Goal: Information Seeking & Learning: Learn about a topic

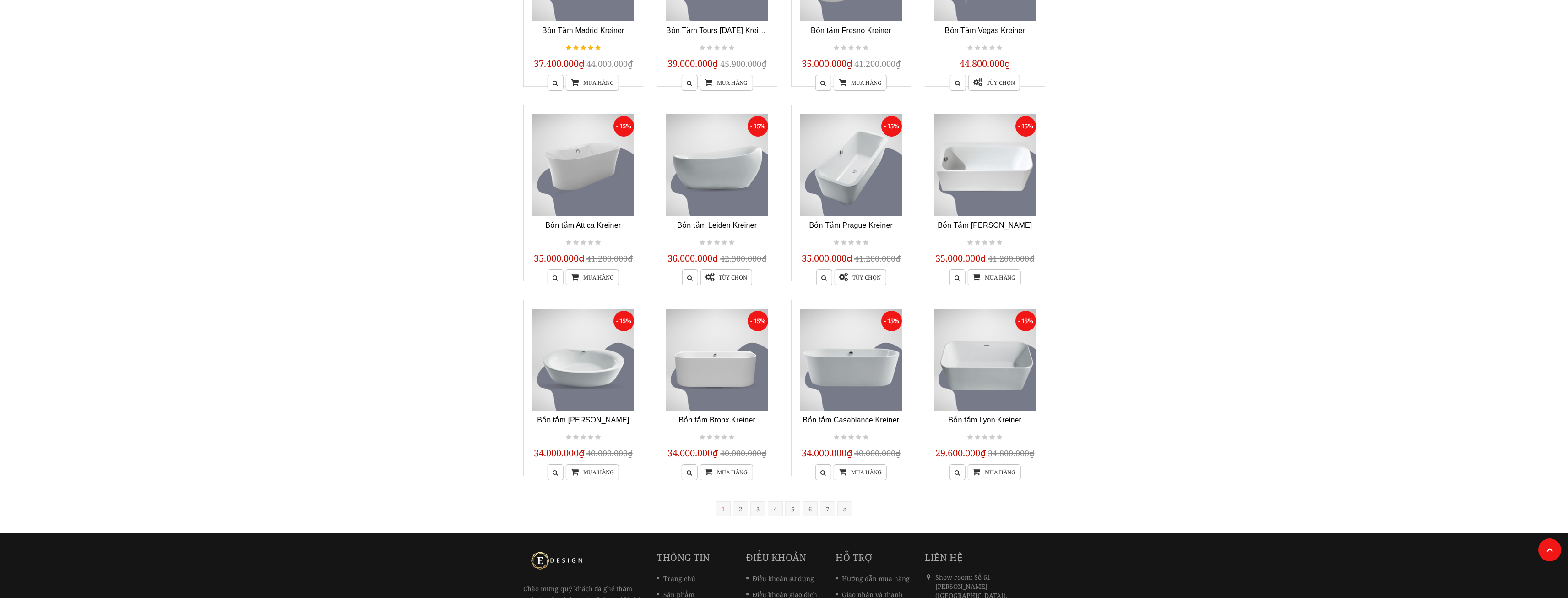
scroll to position [535, 0]
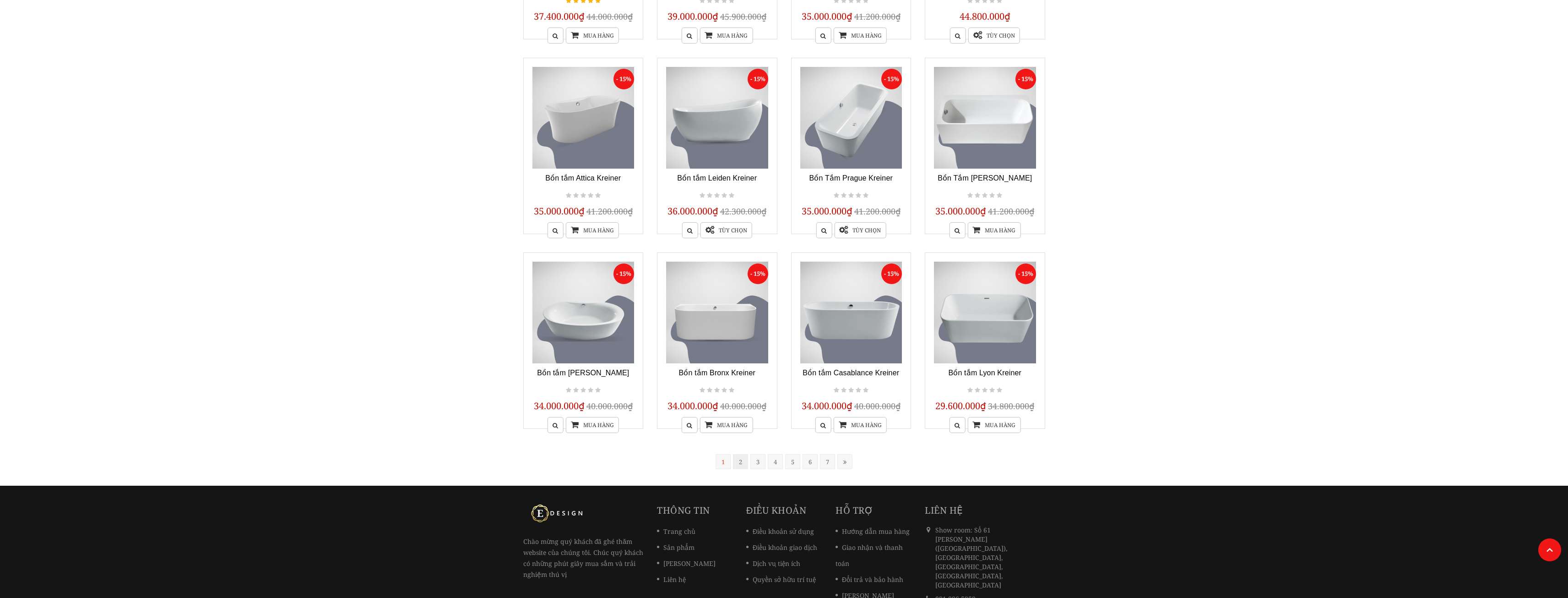
click at [739, 465] on link "2" at bounding box center [741, 462] width 15 height 15
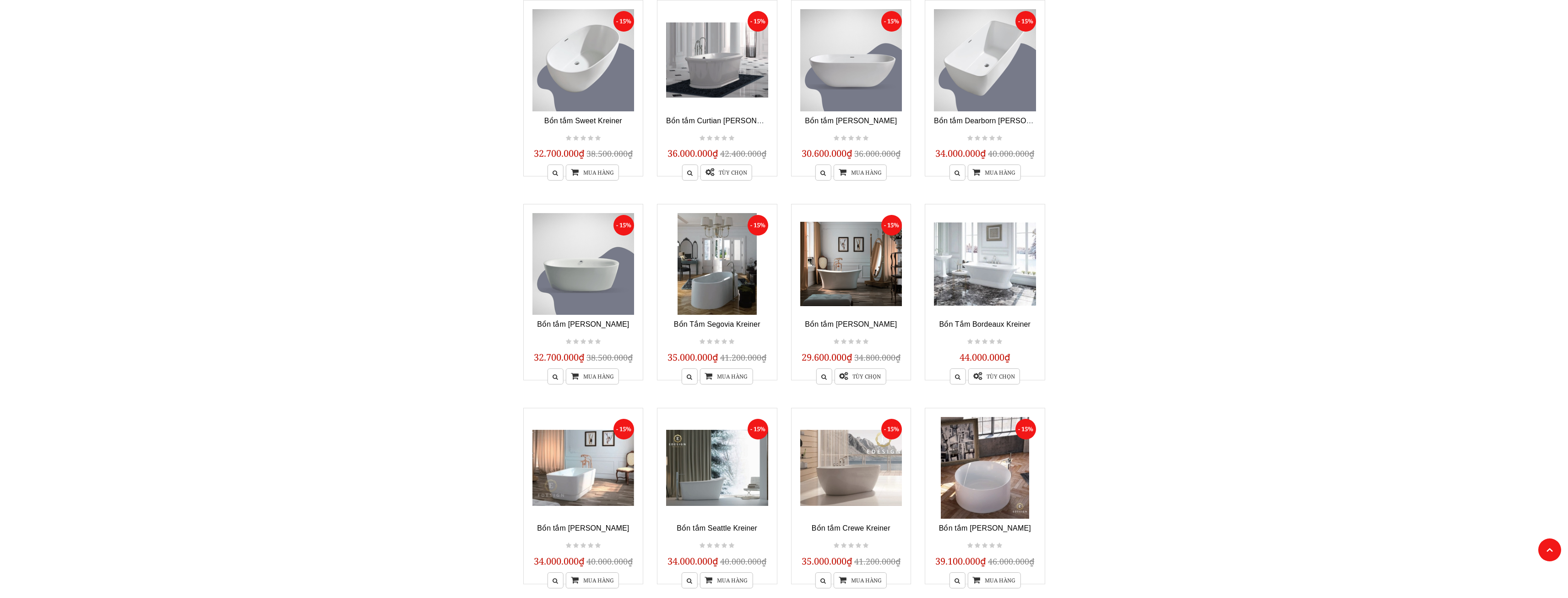
scroll to position [96, 0]
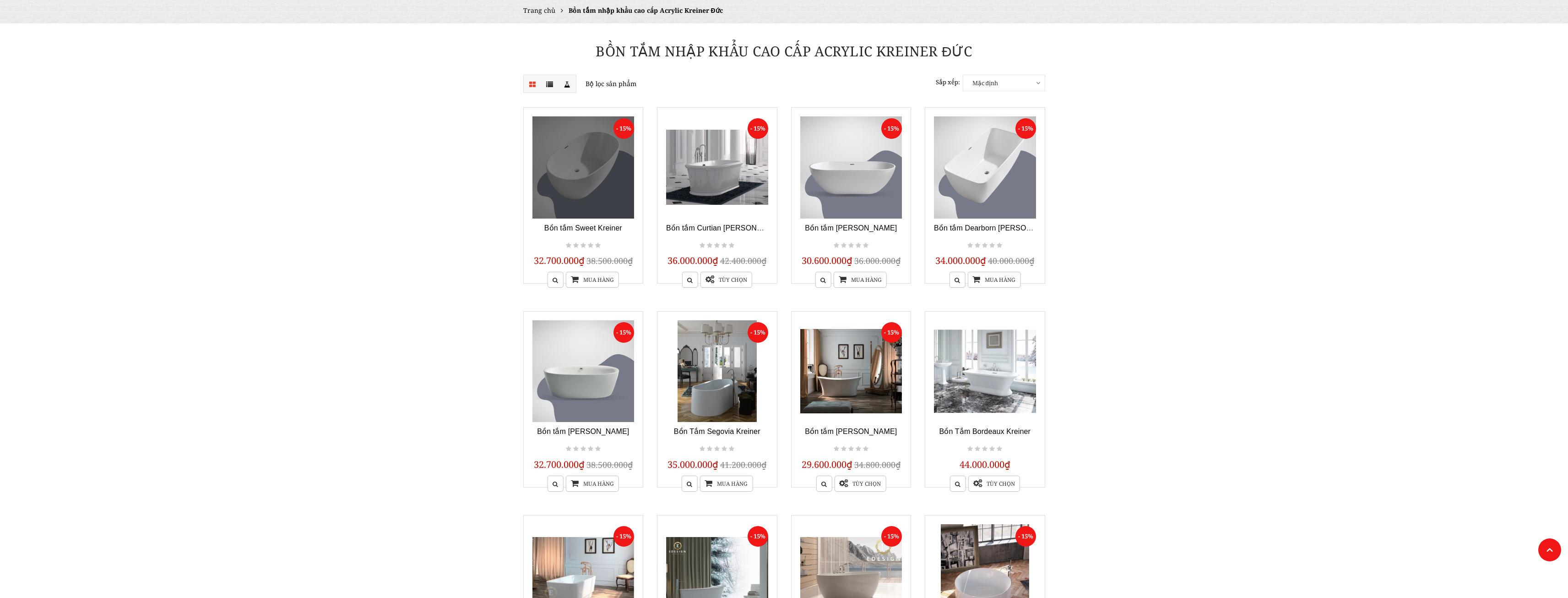
click at [611, 196] on link at bounding box center [583, 167] width 102 height 102
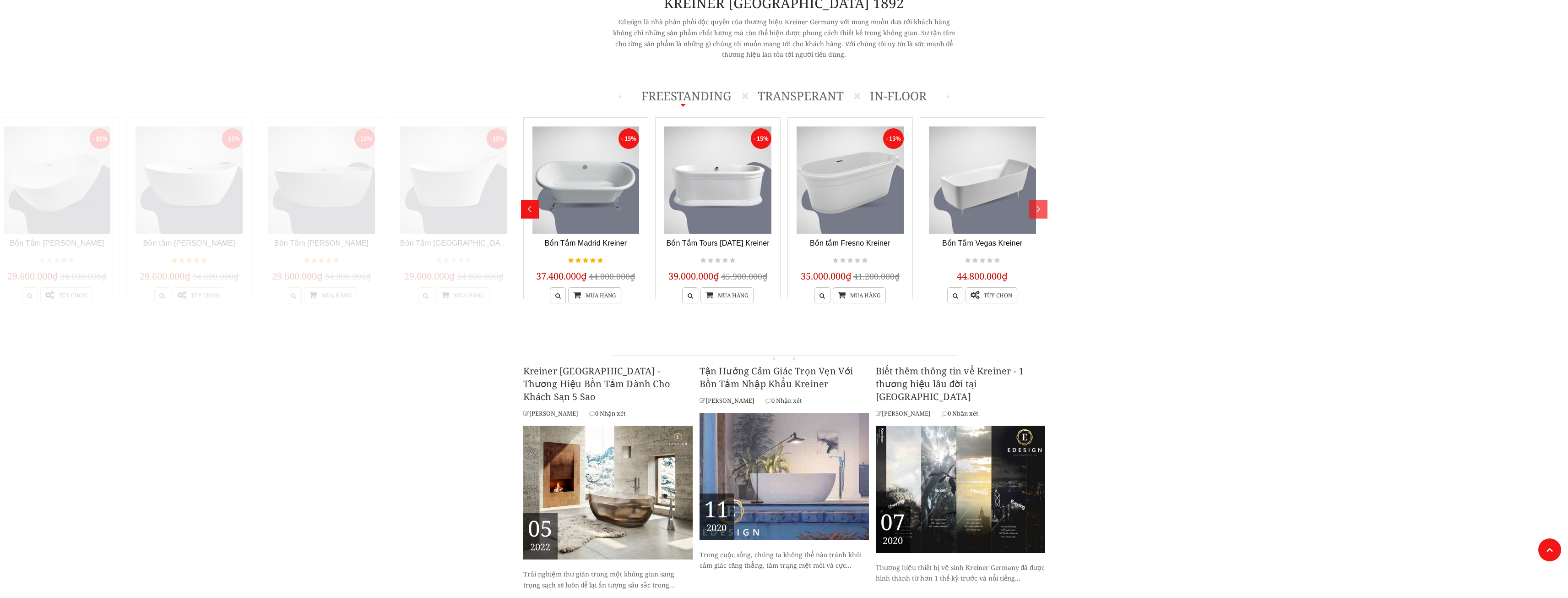
scroll to position [442, 0]
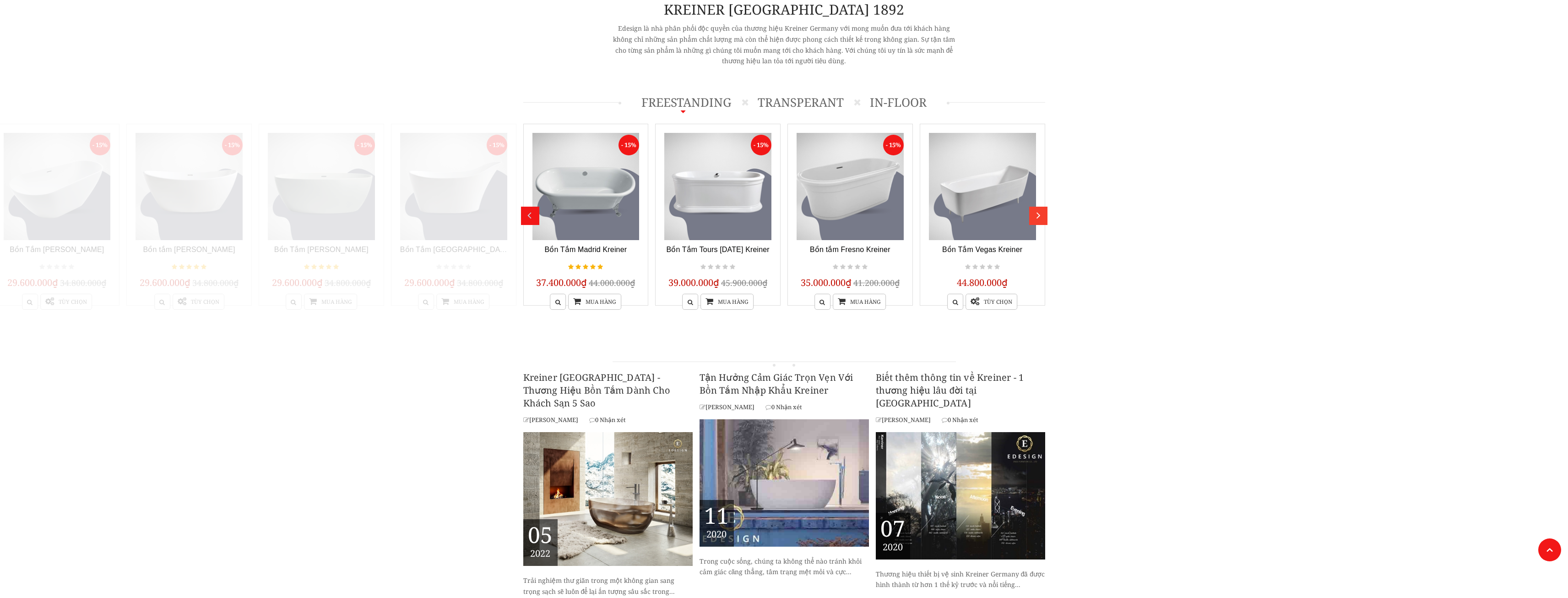
click at [1045, 217] on div "next" at bounding box center [1039, 212] width 12 height 12
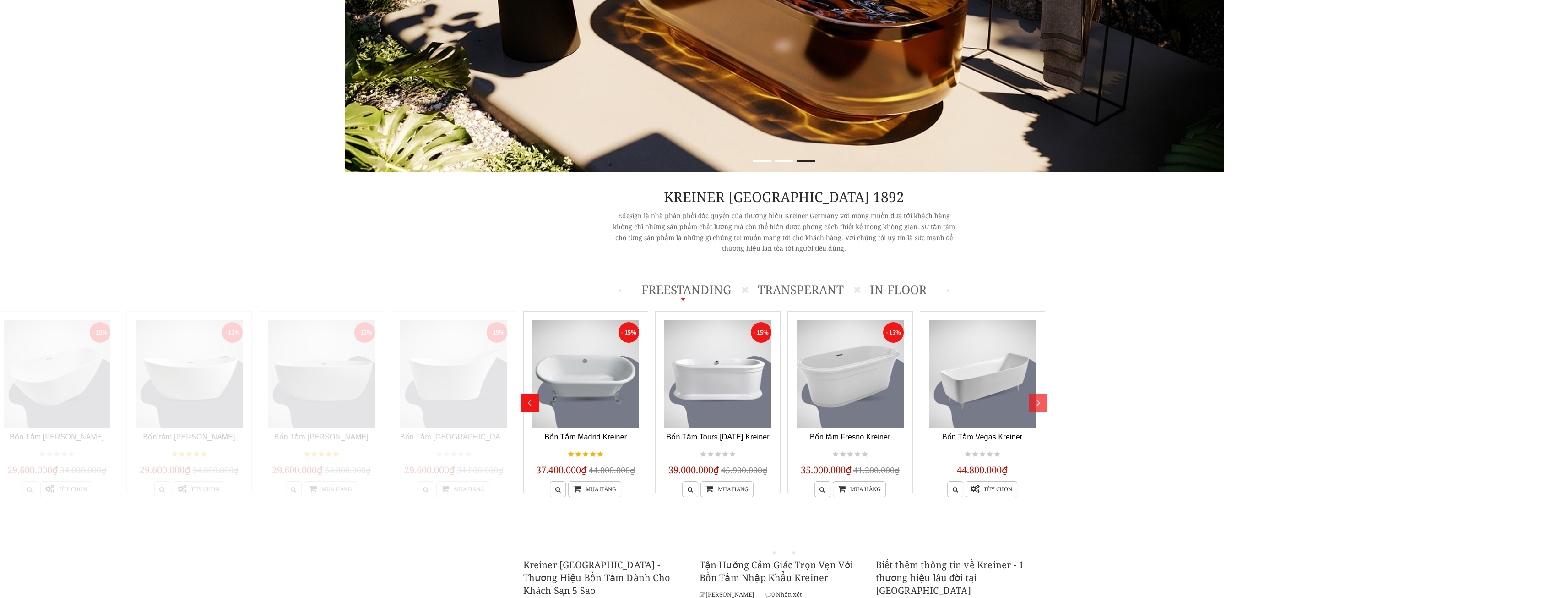
scroll to position [13, 0]
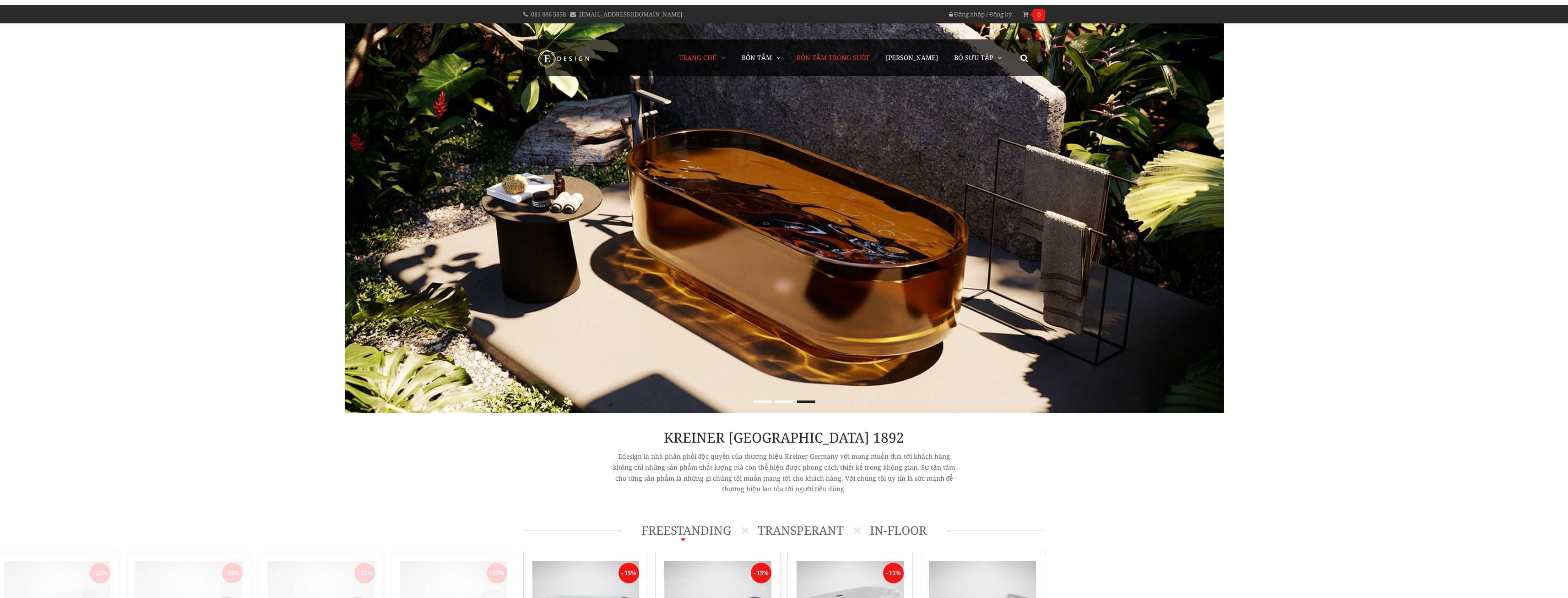
click at [849, 60] on span "Bồn Tắm Trong Suốt" at bounding box center [833, 57] width 73 height 8
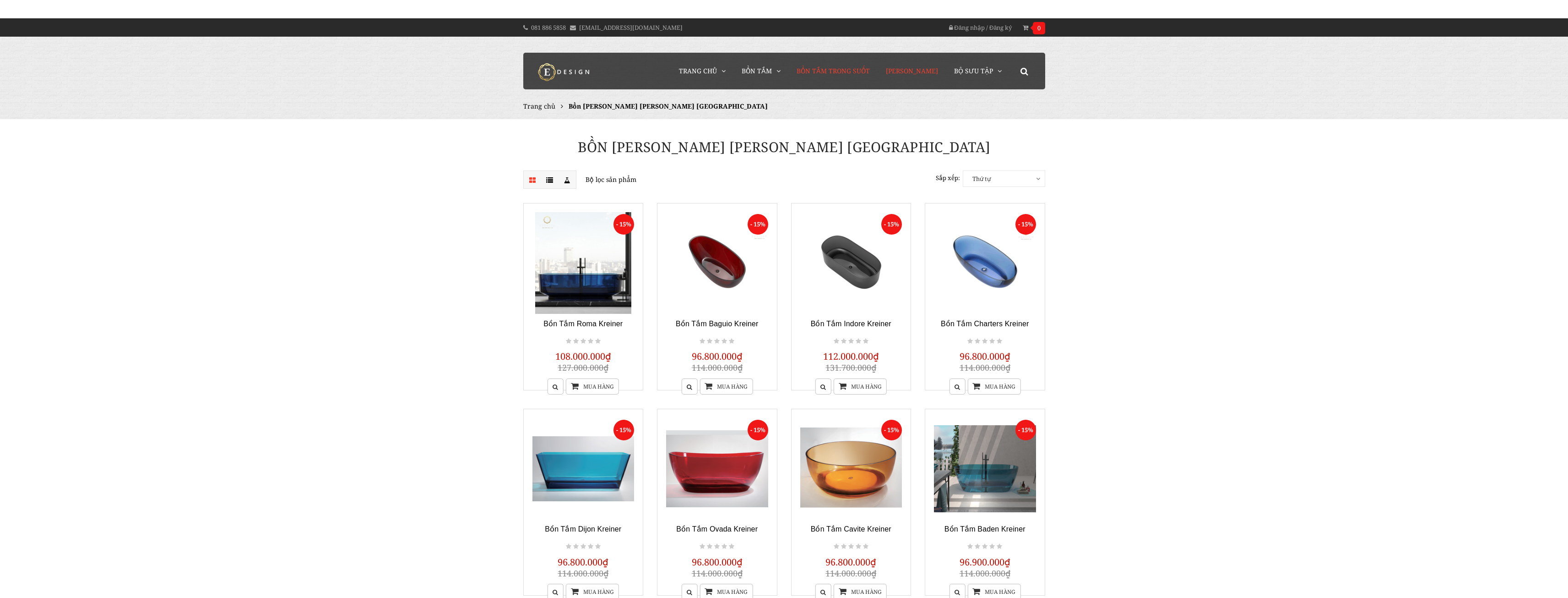
click at [919, 70] on span "[PERSON_NAME]" at bounding box center [912, 70] width 52 height 8
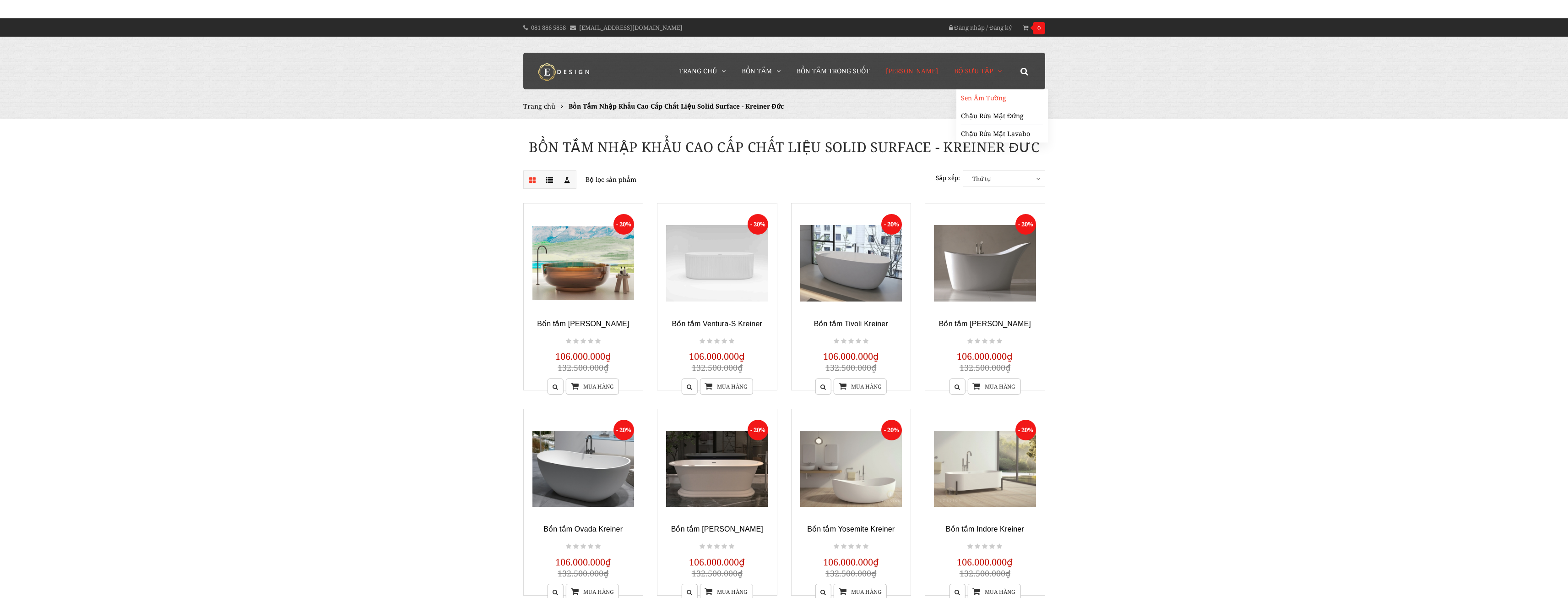
click at [977, 97] on link "Sen Âm Tường" at bounding box center [1002, 98] width 82 height 18
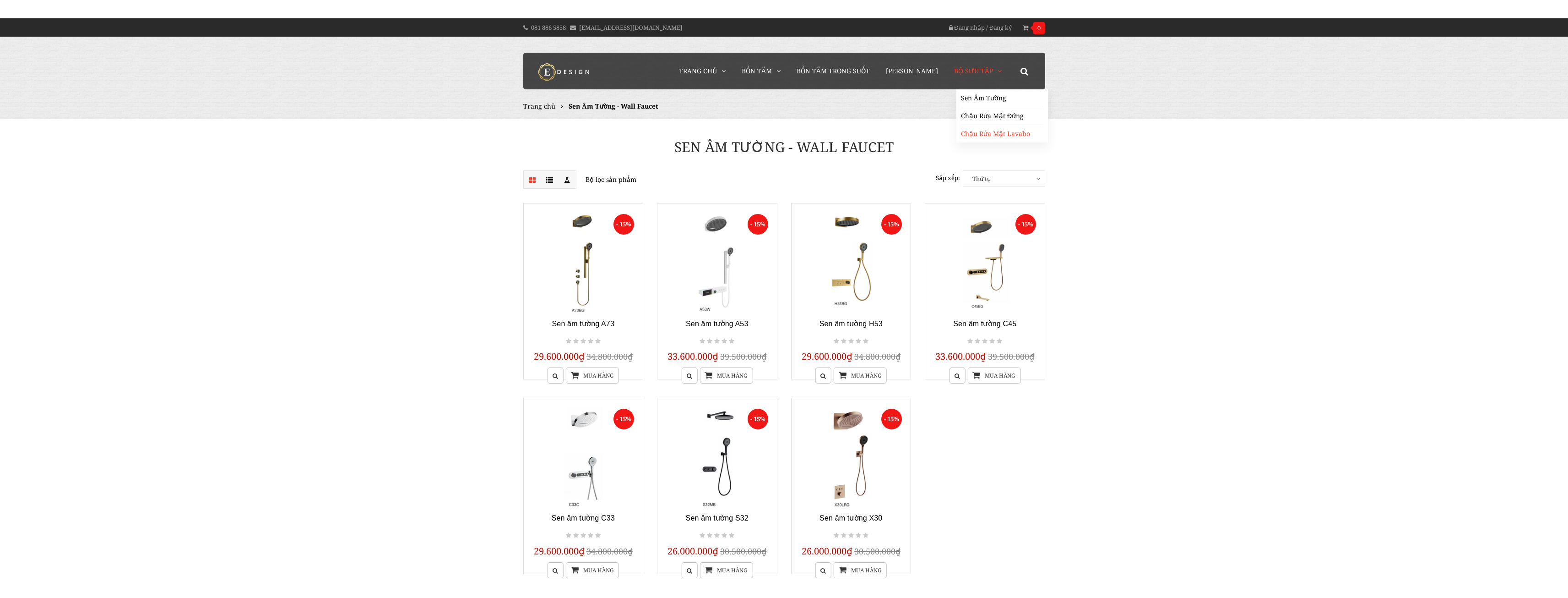
click at [967, 130] on link "Chậu Rửa Mặt Lavabo" at bounding box center [1002, 133] width 82 height 18
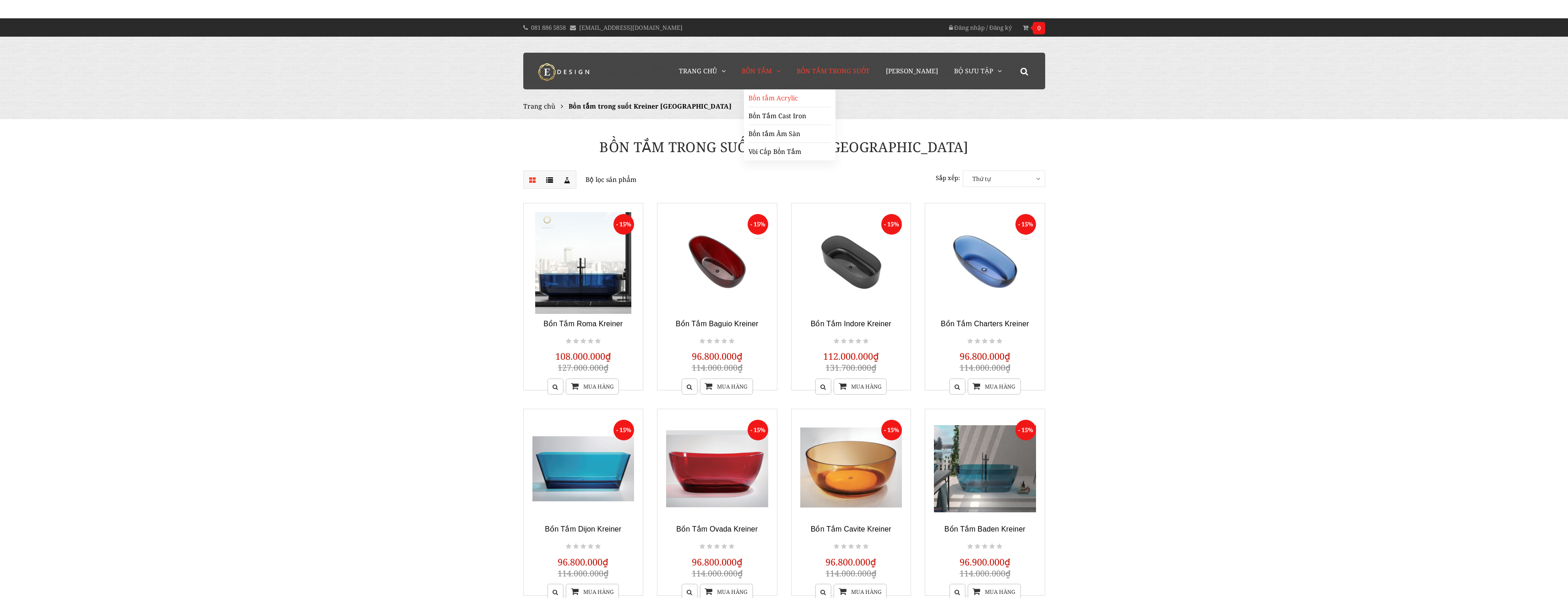
click at [775, 102] on link "Bồn tắm Acrylic" at bounding box center [789, 98] width 82 height 18
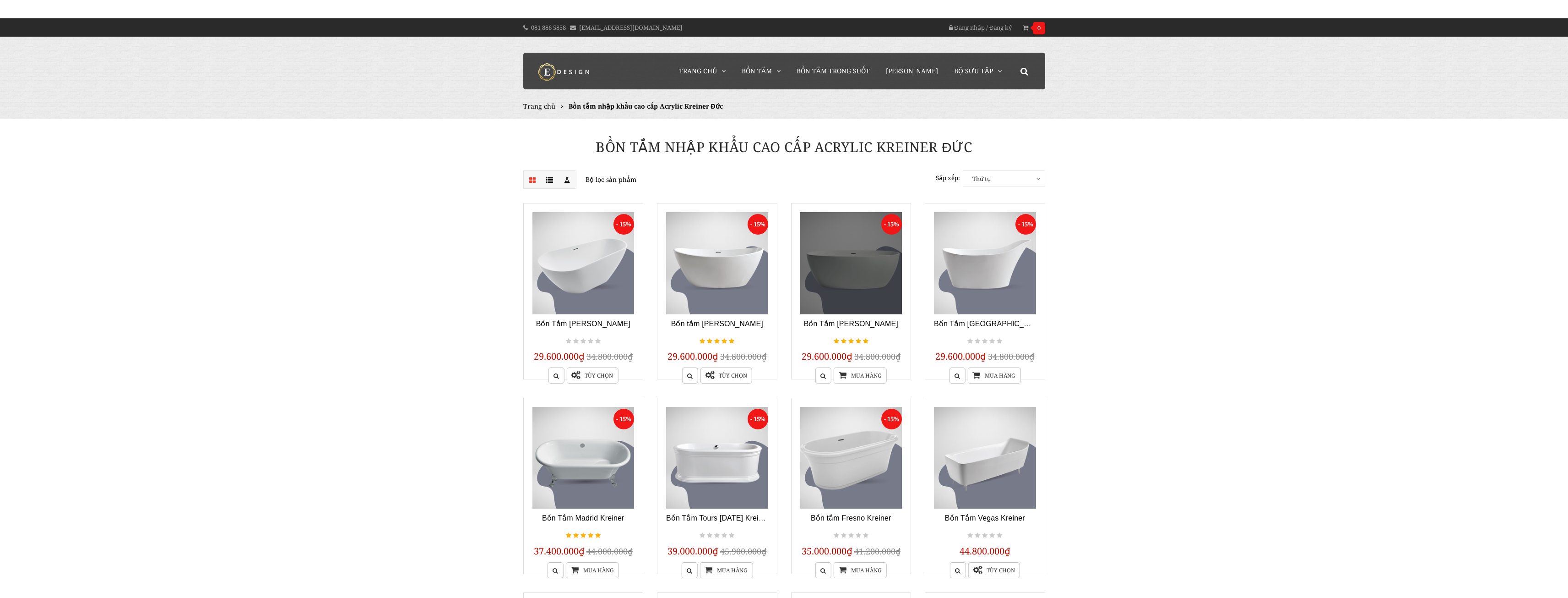
click at [839, 280] on link at bounding box center [851, 263] width 102 height 102
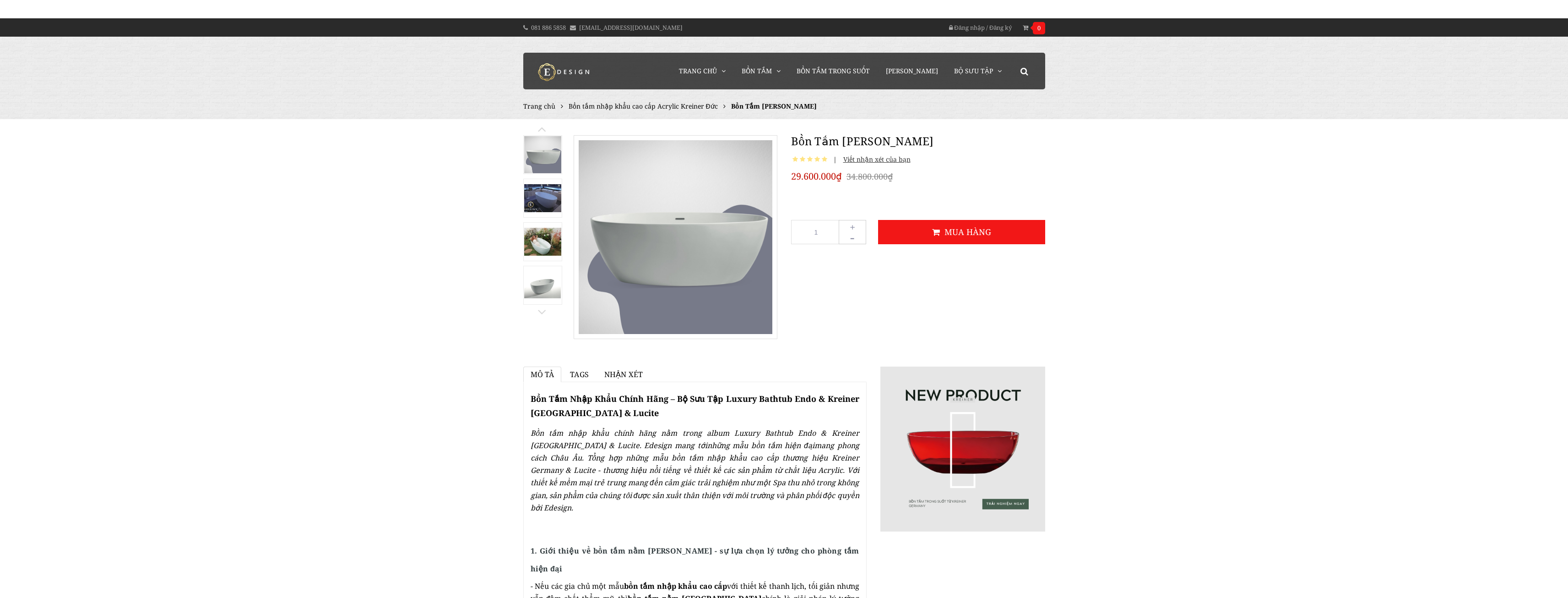
click at [544, 235] on img at bounding box center [543, 241] width 37 height 28
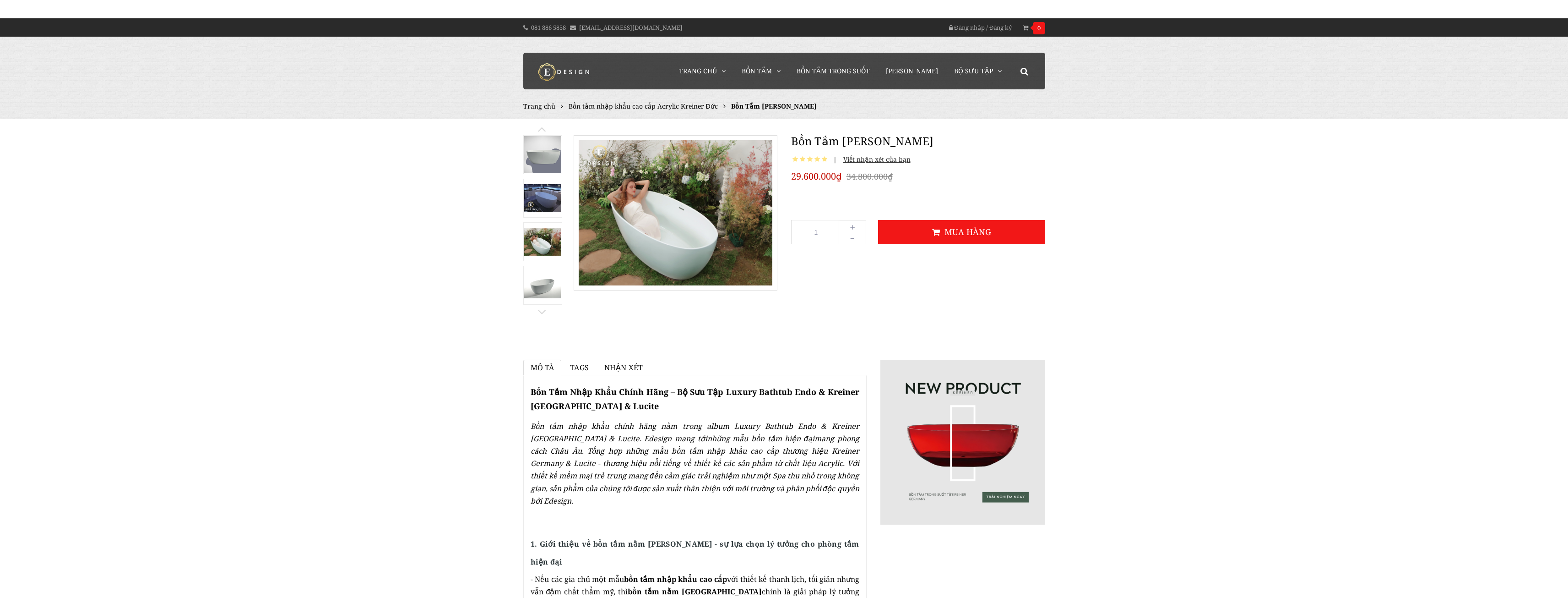
click at [535, 271] on link at bounding box center [543, 285] width 39 height 39
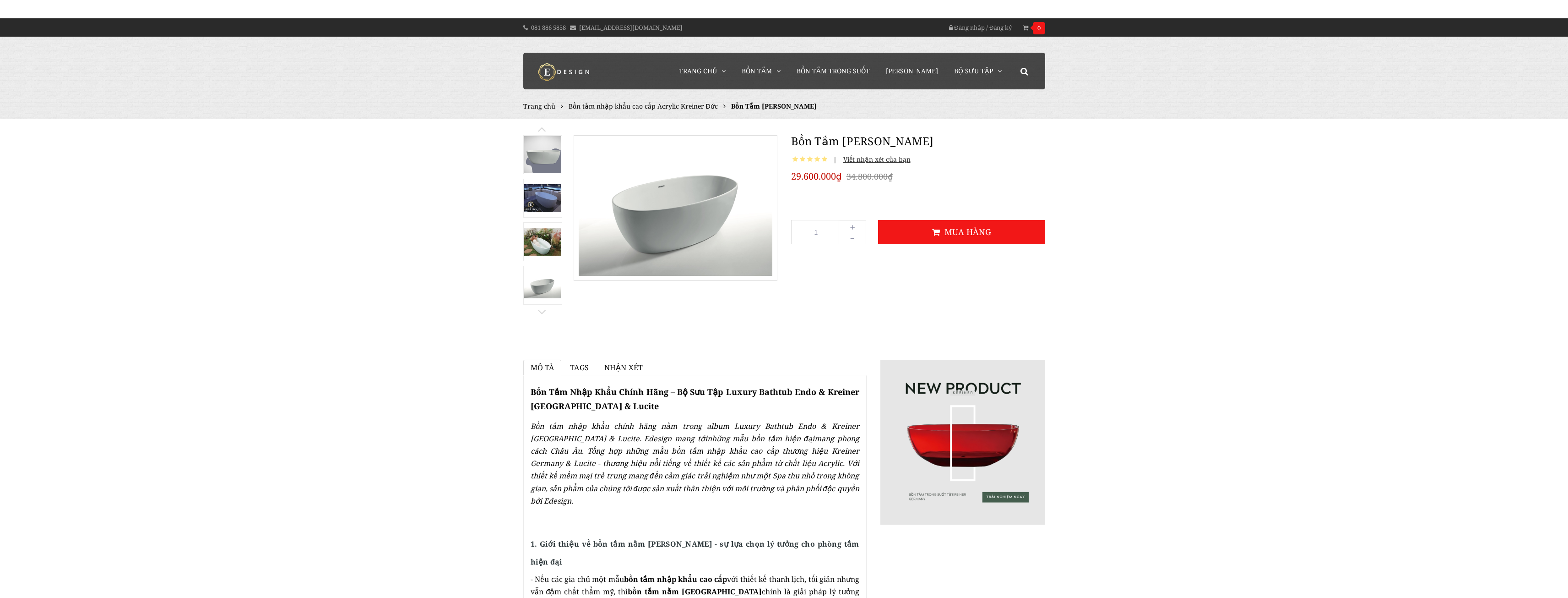
click at [536, 154] on img at bounding box center [543, 155] width 37 height 37
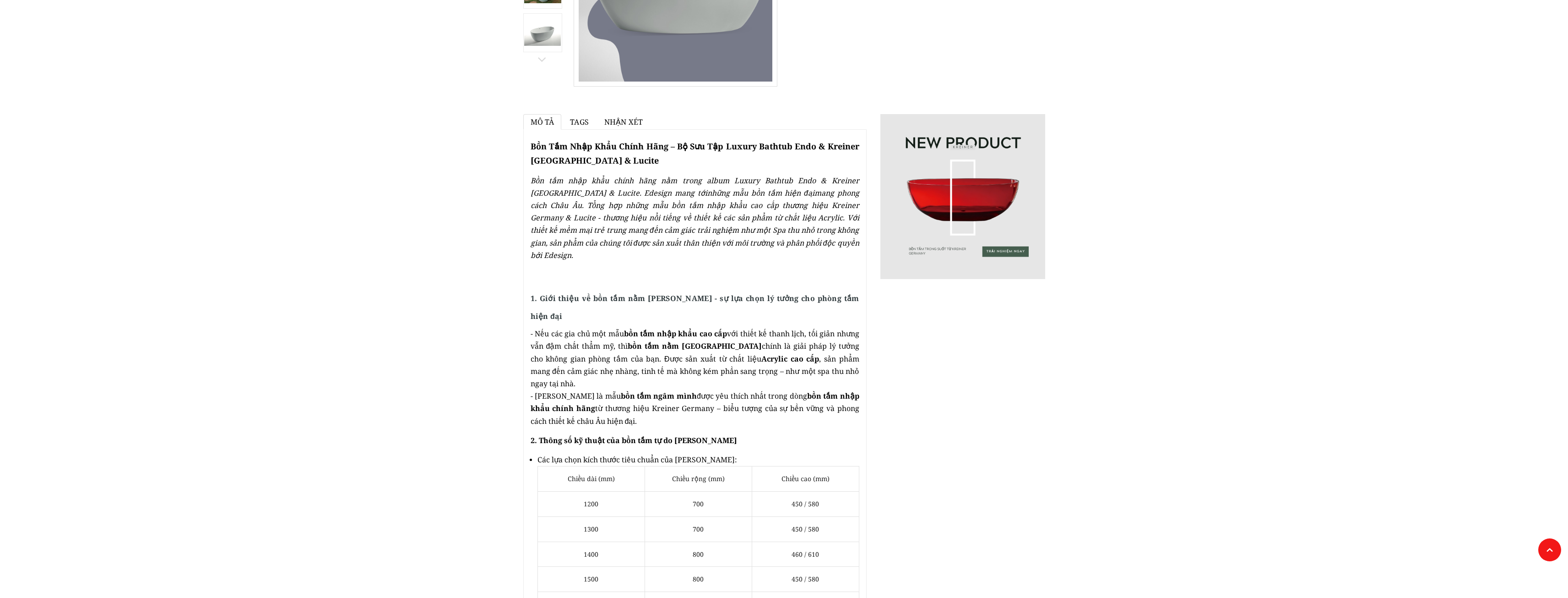
scroll to position [428, 0]
